Goal: Information Seeking & Learning: Learn about a topic

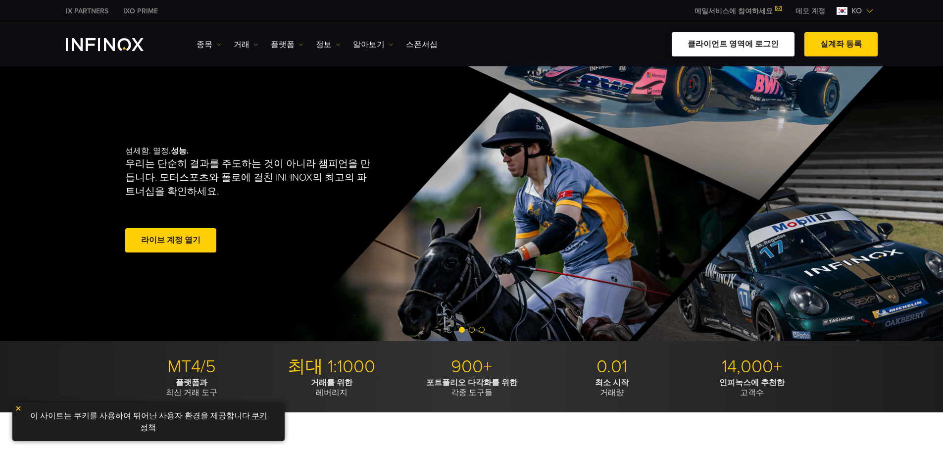
click at [448, 41] on link "클라이언트 영역에 로그인" at bounding box center [733, 44] width 123 height 24
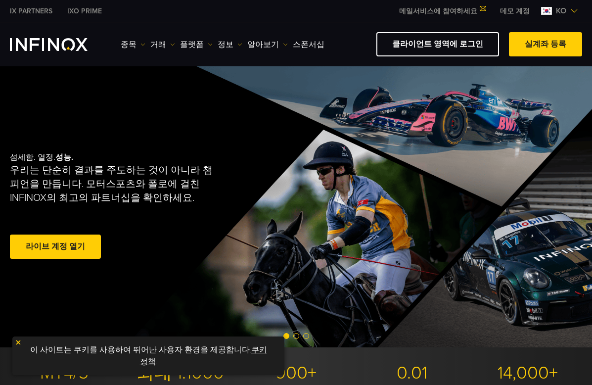
click at [61, 35] on div "종목 종목 상품 정보 거래 데모" at bounding box center [296, 44] width 573 height 24
click at [54, 43] on img "INFINOX Logo" at bounding box center [49, 44] width 78 height 13
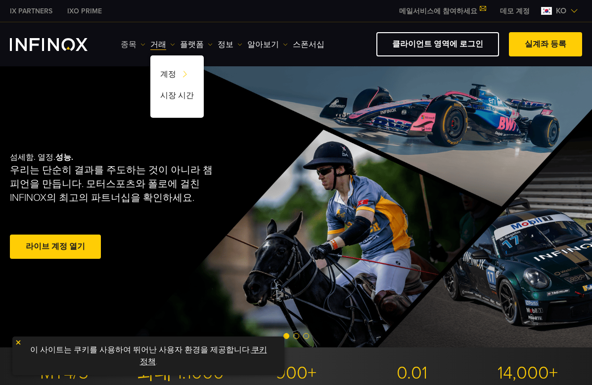
click at [146, 41] on link "종목" at bounding box center [133, 45] width 25 height 12
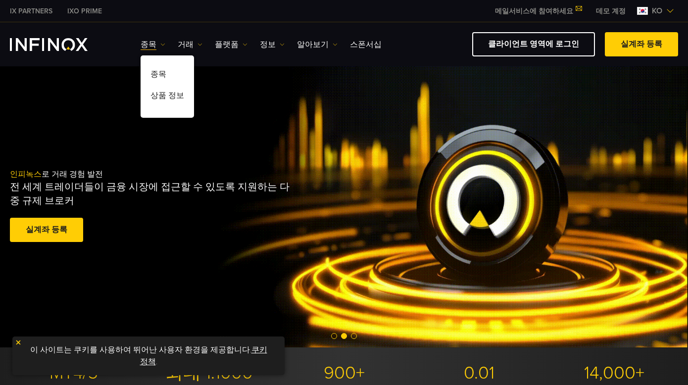
click at [47, 41] on img "INFINOX Logo" at bounding box center [49, 44] width 78 height 13
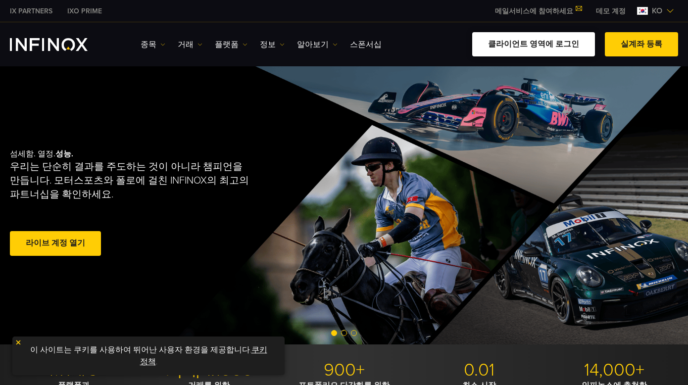
click at [538, 43] on link "클라이언트 영역에 로그인" at bounding box center [533, 44] width 123 height 24
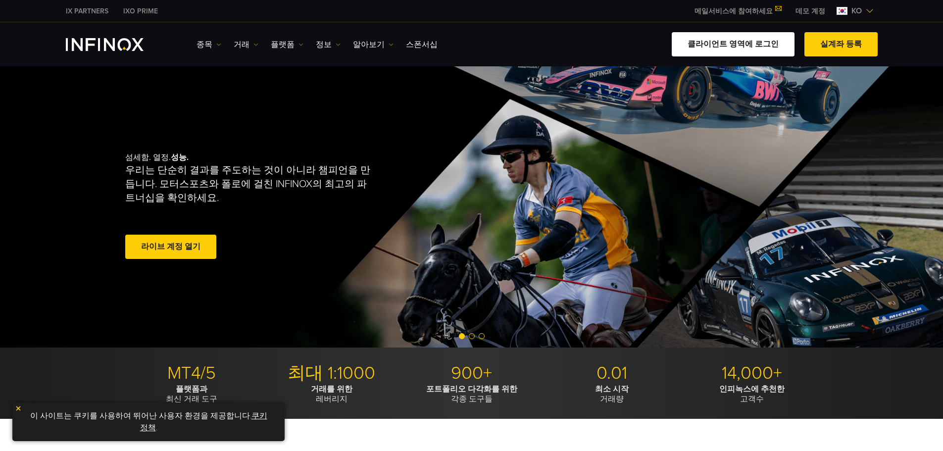
click at [759, 47] on link "클라이언트 영역에 로그인" at bounding box center [733, 44] width 123 height 24
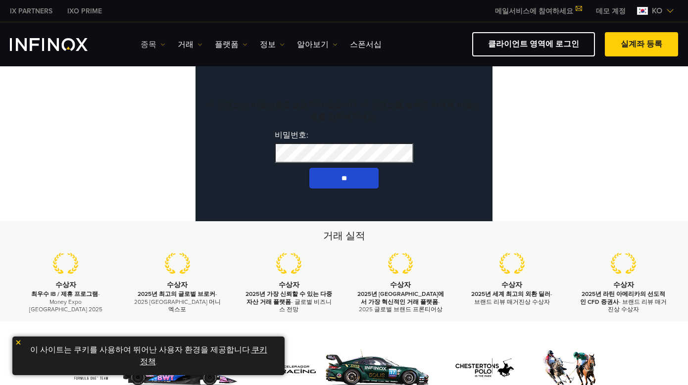
click at [155, 44] on link "종목" at bounding box center [153, 45] width 25 height 12
click at [162, 73] on link "종목" at bounding box center [167, 75] width 53 height 21
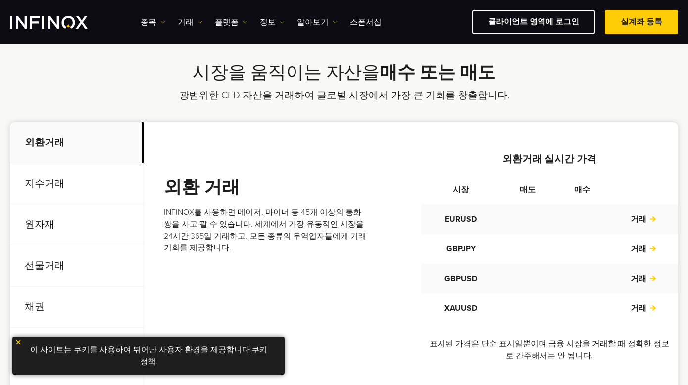
scroll to position [346, 0]
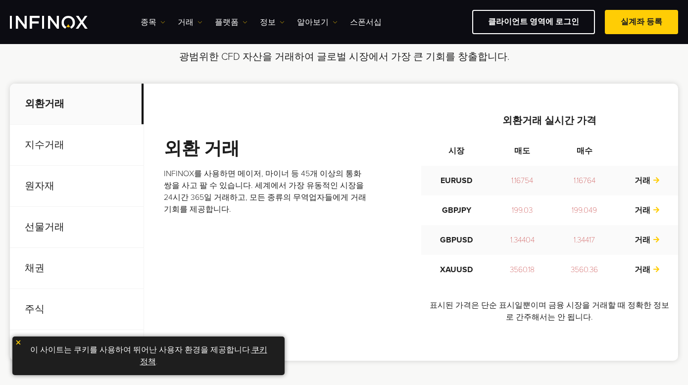
click at [79, 139] on p "지수거래" at bounding box center [77, 145] width 134 height 41
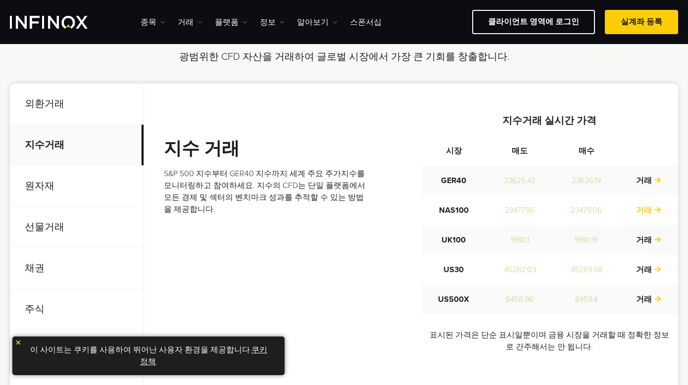
click at [644, 213] on link "거래" at bounding box center [649, 210] width 26 height 10
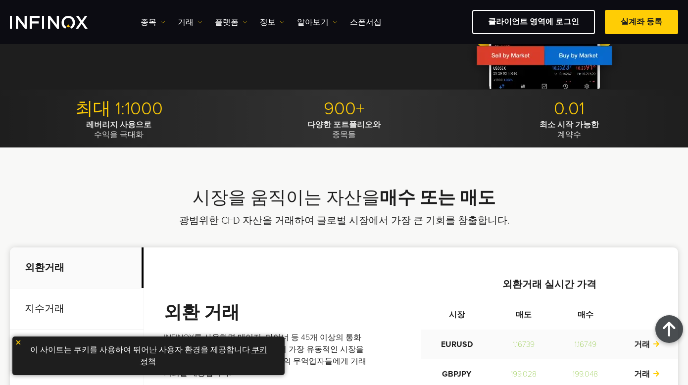
scroll to position [148, 0]
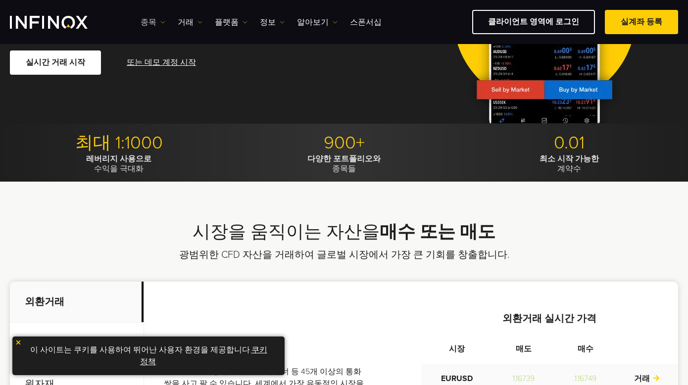
click at [158, 21] on link "종목" at bounding box center [153, 22] width 25 height 12
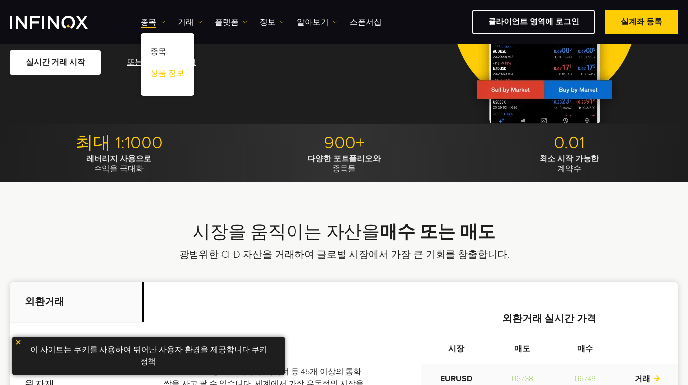
click at [163, 74] on link "상품 정보" at bounding box center [167, 74] width 53 height 21
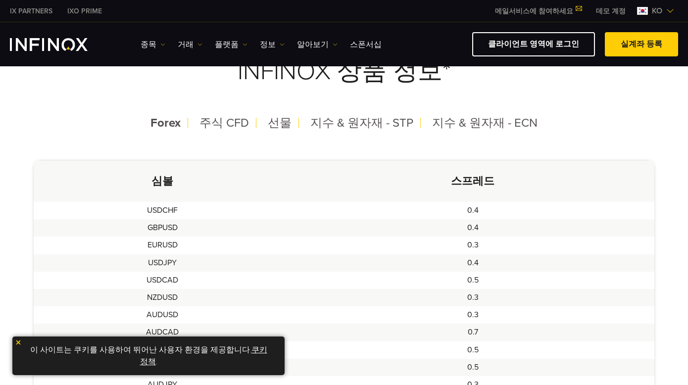
scroll to position [247, 0]
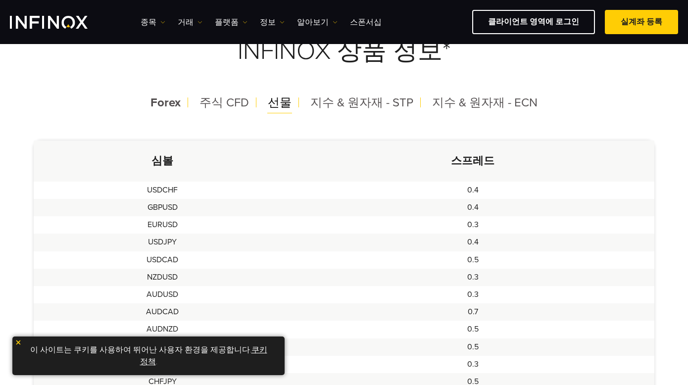
click at [281, 97] on span "선물" at bounding box center [280, 103] width 24 height 14
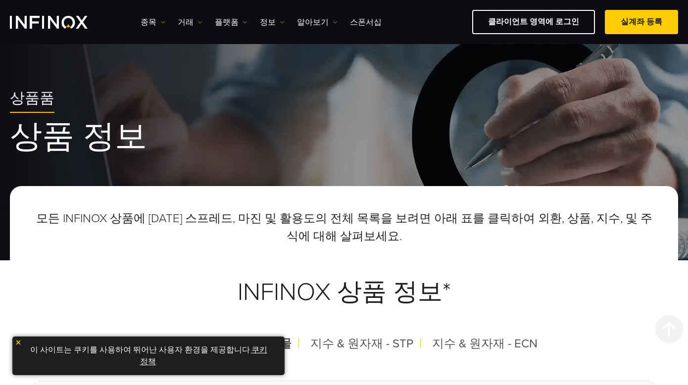
scroll to position [0, 0]
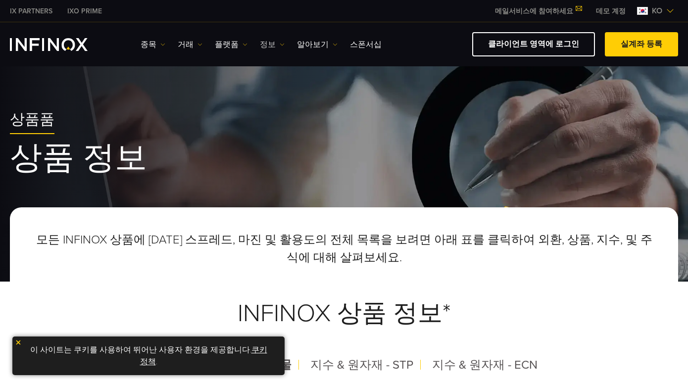
click at [260, 41] on link "정보" at bounding box center [272, 45] width 25 height 12
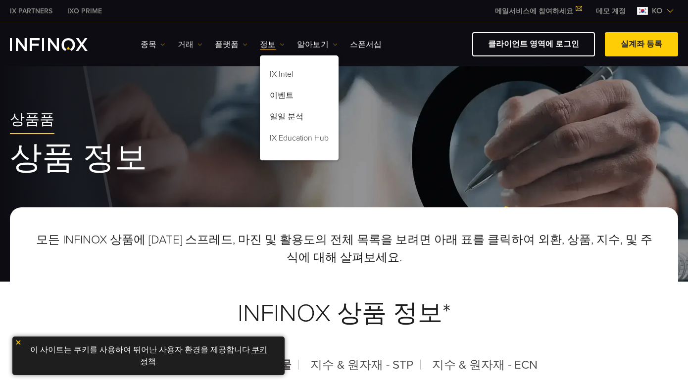
click at [185, 40] on link "거래" at bounding box center [190, 45] width 25 height 12
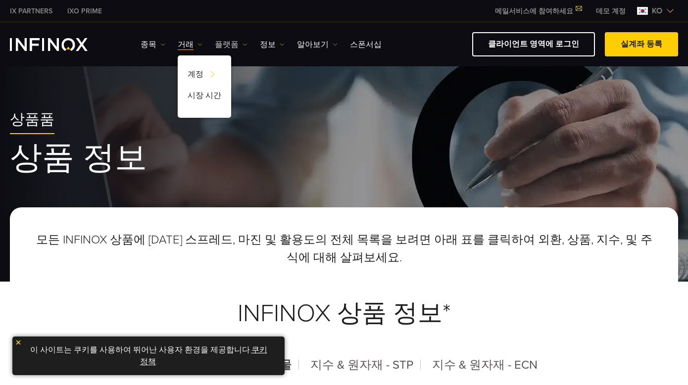
click at [220, 41] on link "플랫폼" at bounding box center [231, 45] width 33 height 12
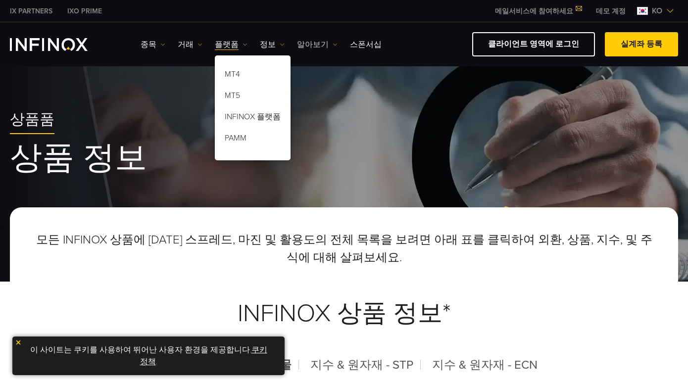
click at [298, 45] on link "알아보기" at bounding box center [317, 45] width 41 height 12
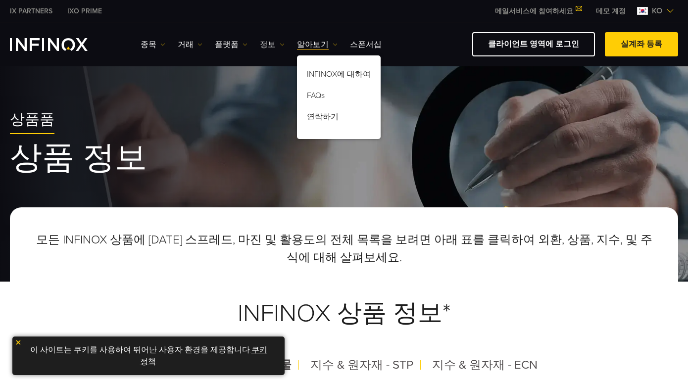
click at [261, 45] on link "정보" at bounding box center [272, 45] width 25 height 12
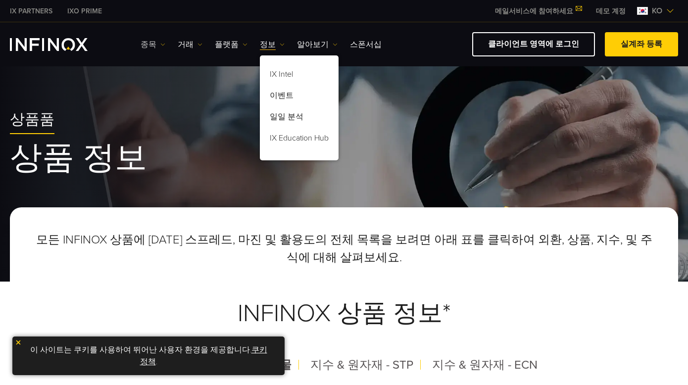
click at [156, 49] on link "종목" at bounding box center [153, 45] width 25 height 12
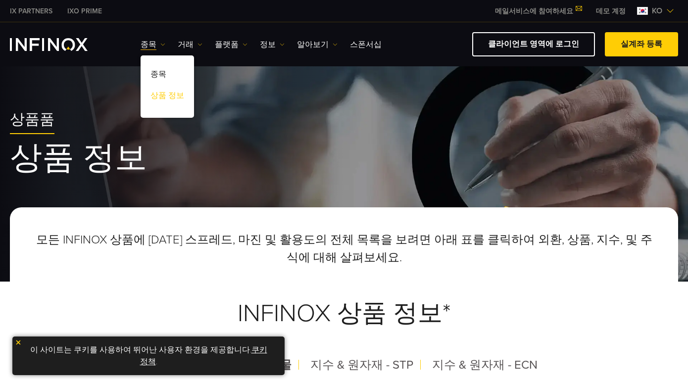
click at [162, 98] on link "상품 정보" at bounding box center [167, 97] width 53 height 21
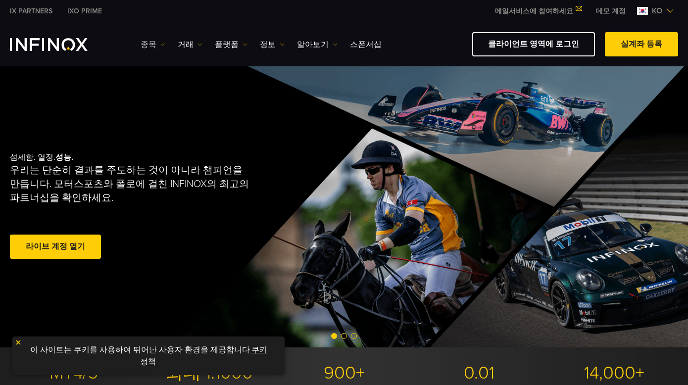
click at [160, 42] on img at bounding box center [162, 44] width 5 height 5
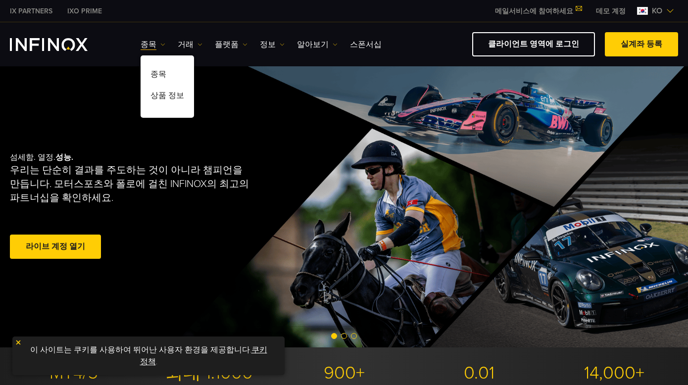
click at [88, 45] on link "INFINOX Logo" at bounding box center [60, 44] width 101 height 13
